Goal: Task Accomplishment & Management: Manage account settings

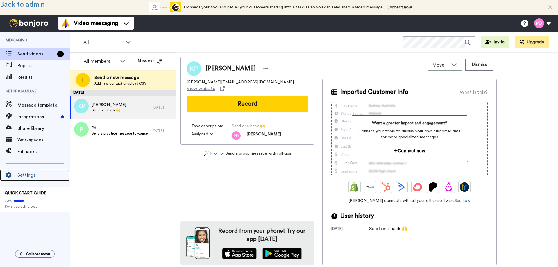
click at [25, 177] on span "Settings" at bounding box center [43, 175] width 52 height 7
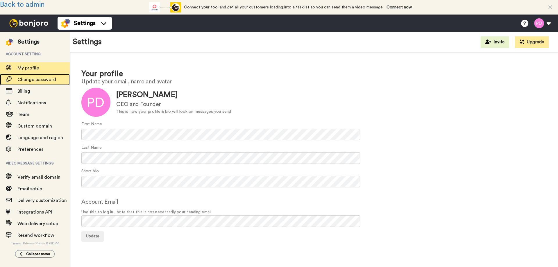
click at [37, 80] on span "Change password" at bounding box center [36, 79] width 39 height 5
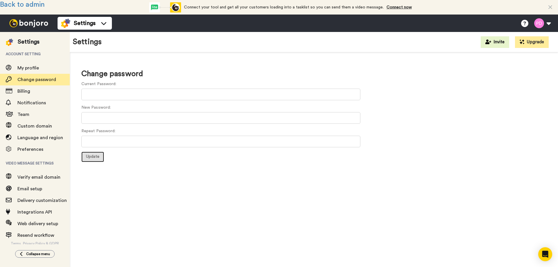
click at [93, 156] on span "Update" at bounding box center [92, 157] width 13 height 4
click at [26, 3] on link "Back to admin" at bounding box center [22, 4] width 45 height 7
